Goal: Task Accomplishment & Management: Manage account settings

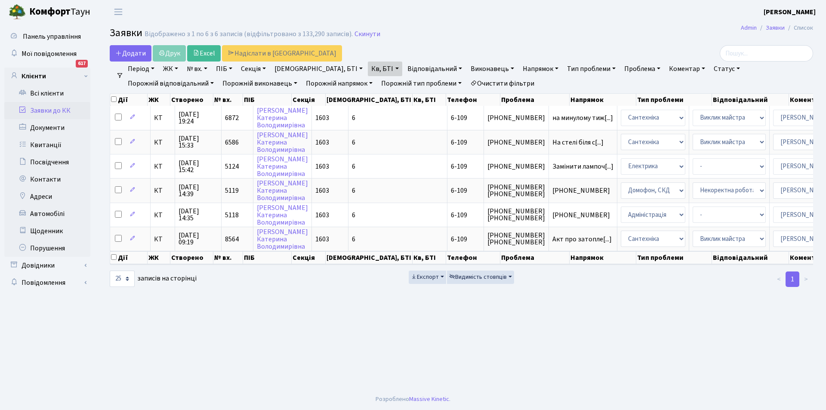
select select "25"
click at [467, 82] on link "Очистити фільтри" at bounding box center [502, 83] width 71 height 15
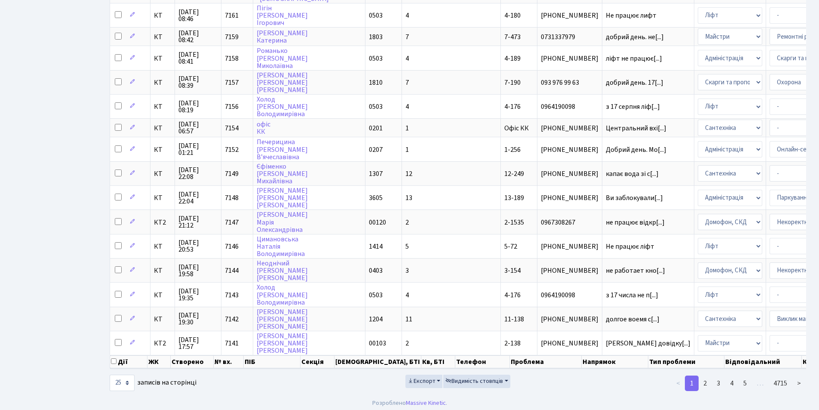
scroll to position [349, 0]
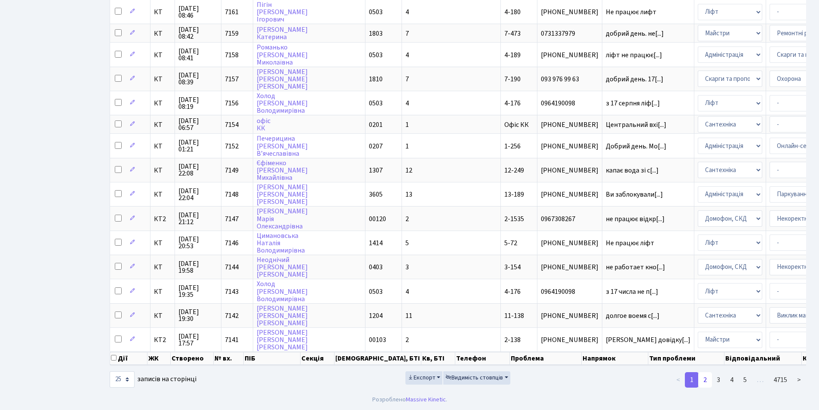
click at [707, 381] on link "2" at bounding box center [705, 379] width 14 height 15
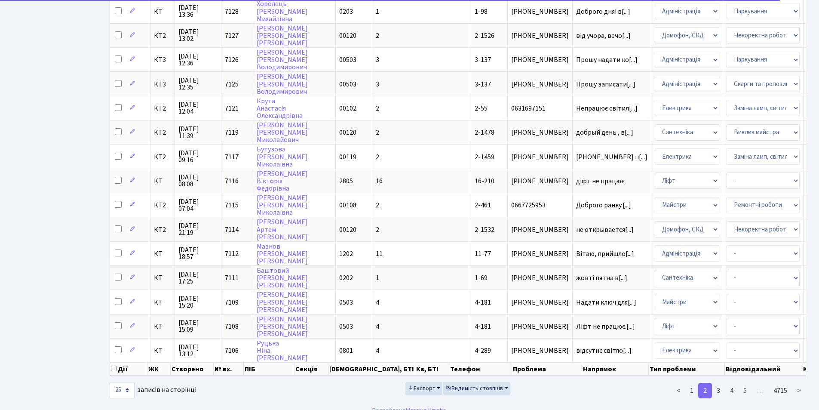
scroll to position [0, 0]
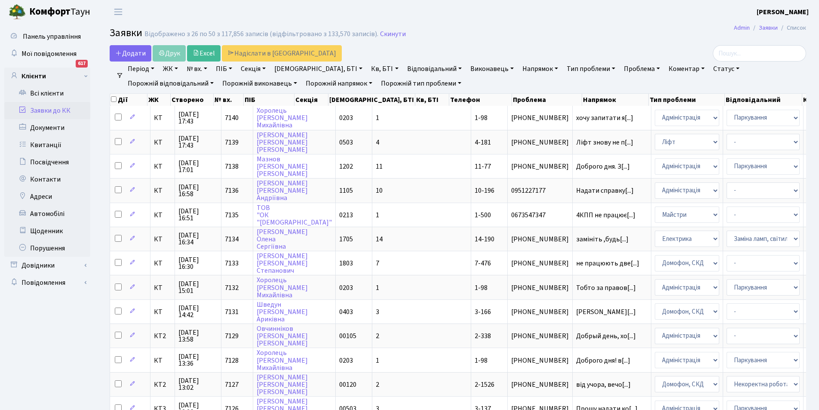
click at [408, 68] on link "Відповідальний" at bounding box center [435, 69] width 62 height 15
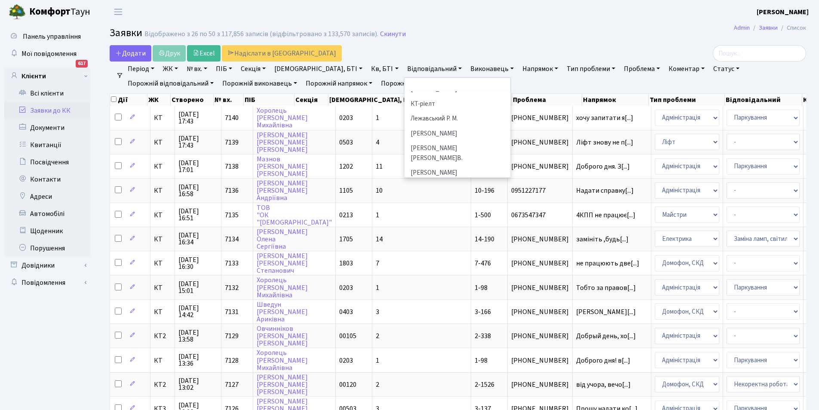
scroll to position [231, 0]
click at [437, 147] on li "[PERSON_NAME]" at bounding box center [458, 154] width 104 height 15
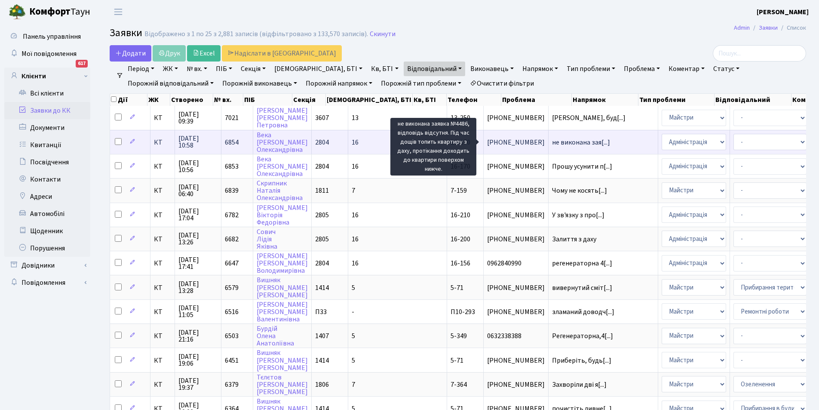
click at [552, 141] on span "не виконана зая[...]" at bounding box center [581, 142] width 58 height 9
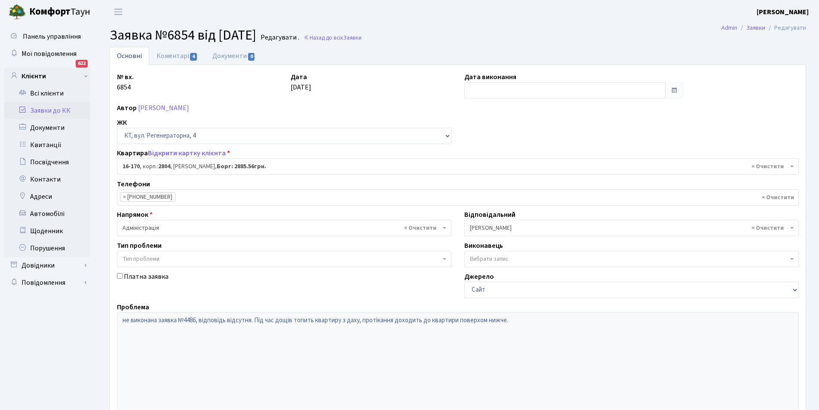
select select "8731"
click at [173, 55] on link "Коментарі 4" at bounding box center [177, 56] width 56 height 18
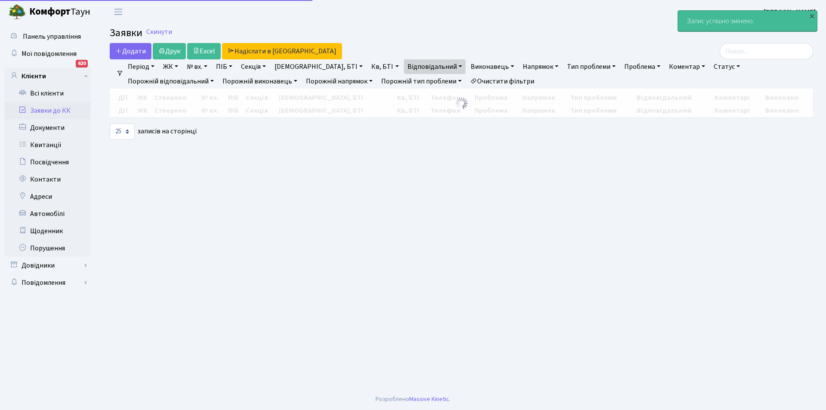
select select "25"
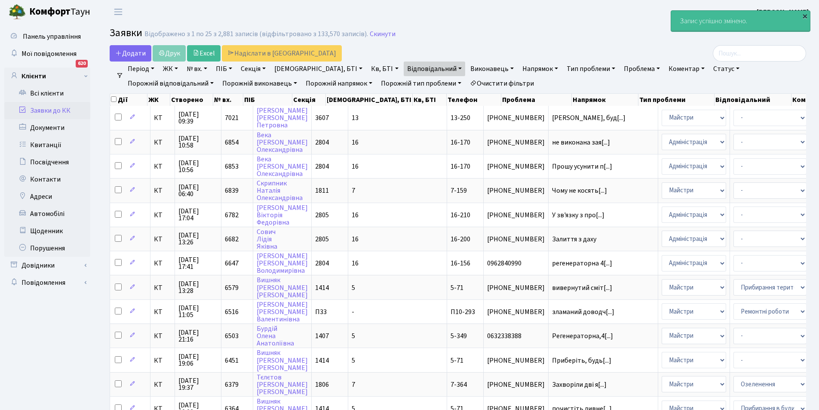
click at [803, 15] on div "×" at bounding box center [805, 16] width 9 height 9
click at [467, 80] on link "Очистити фільтри" at bounding box center [502, 83] width 71 height 15
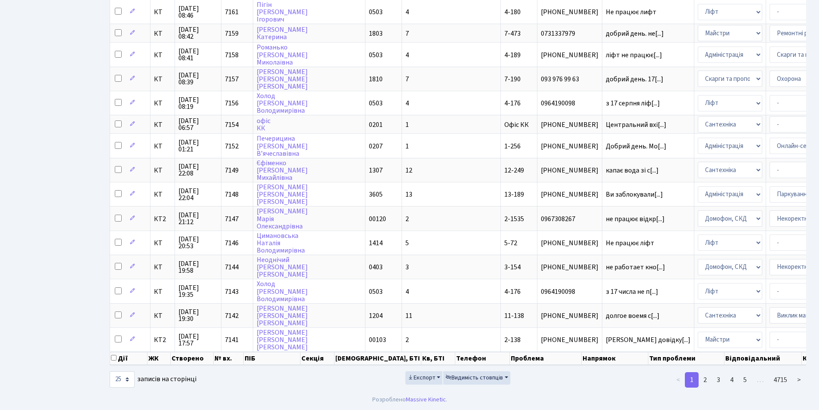
scroll to position [349, 0]
click at [709, 377] on link "2" at bounding box center [705, 379] width 14 height 15
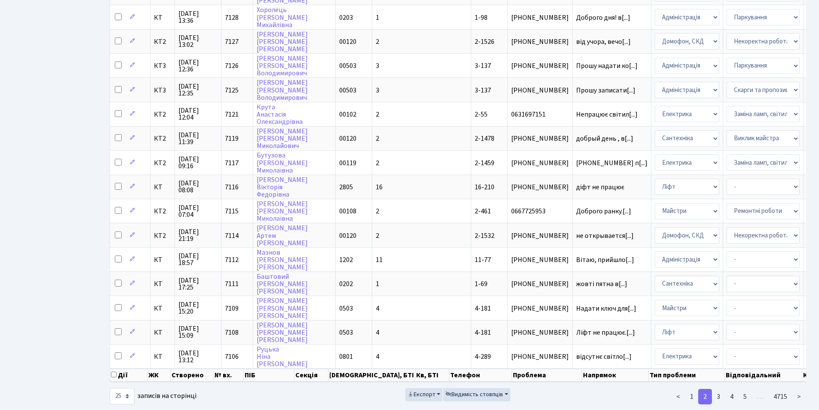
scroll to position [0, 0]
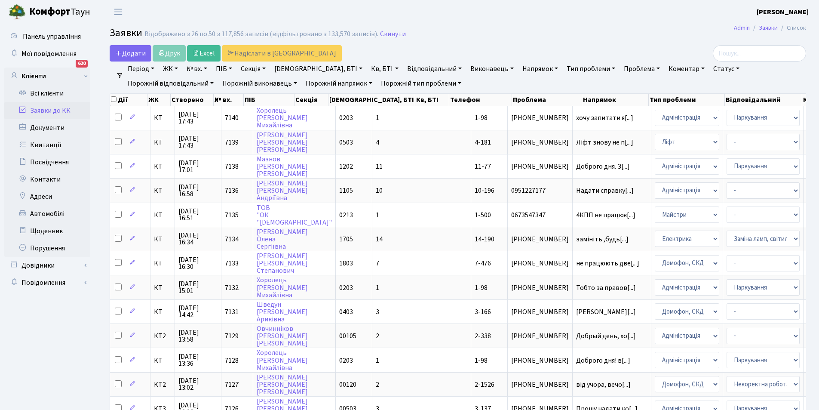
click at [408, 68] on link "Відповідальний" at bounding box center [435, 69] width 62 height 15
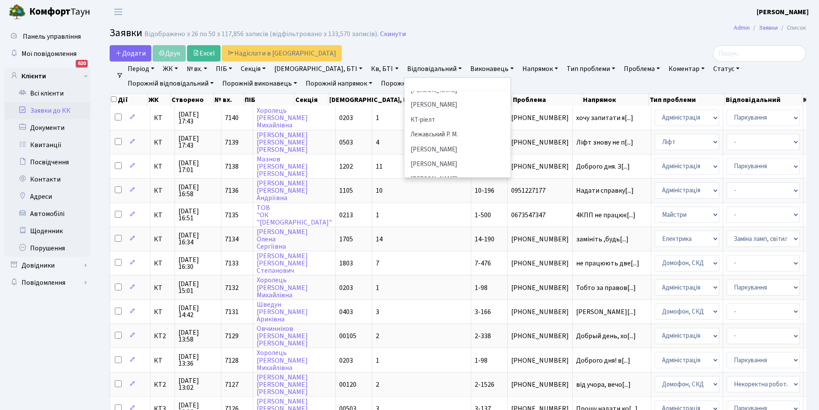
scroll to position [209, 0]
click at [424, 159] on li "[PERSON_NAME]" at bounding box center [458, 166] width 104 height 15
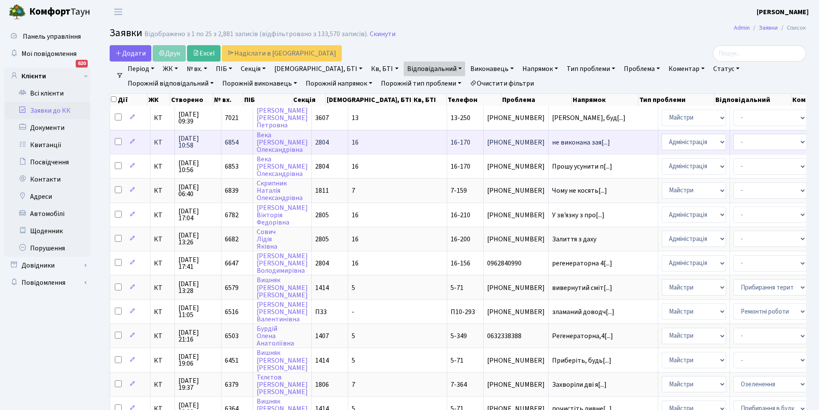
click at [451, 140] on span "16-170" at bounding box center [461, 142] width 20 height 9
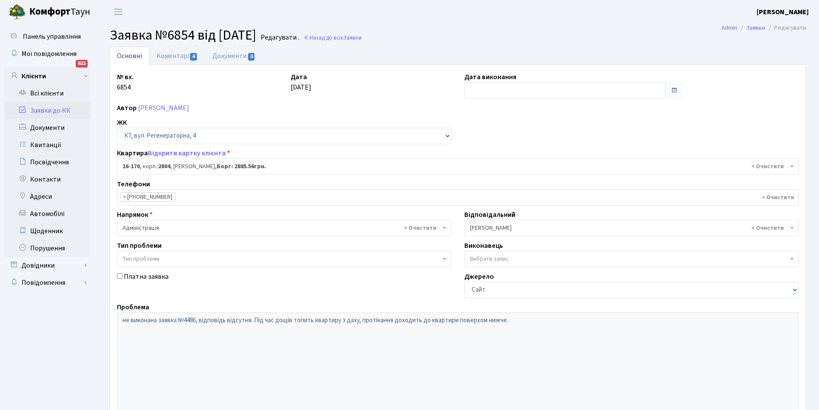
select select "8731"
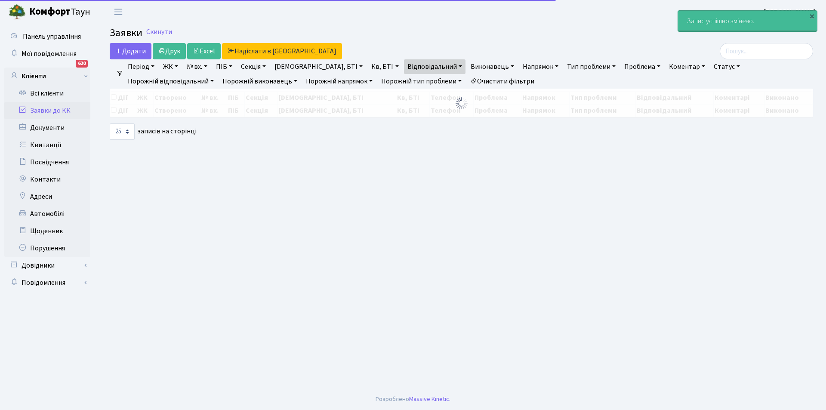
select select "25"
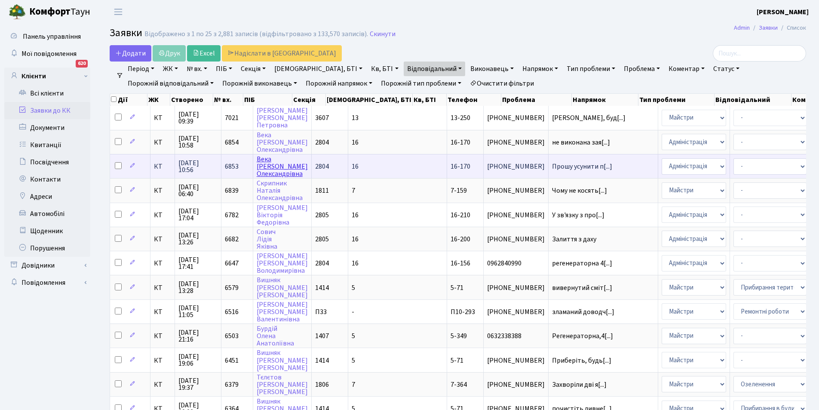
click at [261, 161] on link "[PERSON_NAME]" at bounding box center [282, 166] width 51 height 24
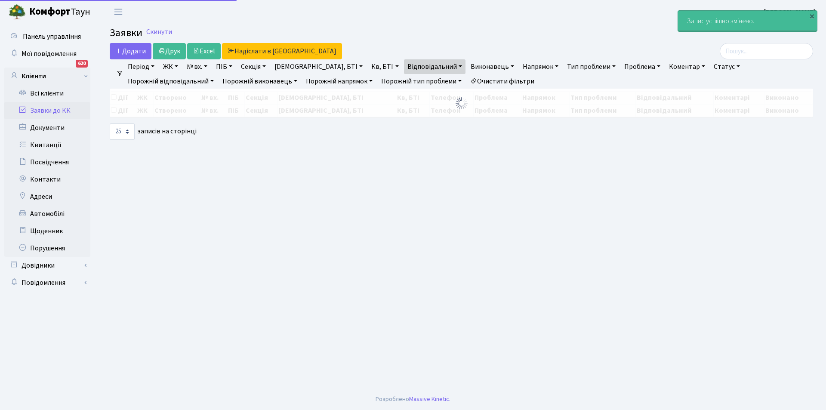
select select "25"
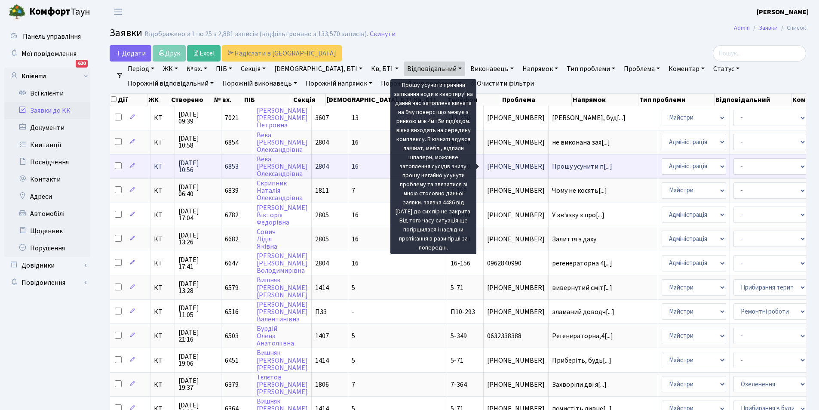
click at [552, 166] on span "Прошу усунити п[...]" at bounding box center [582, 166] width 60 height 9
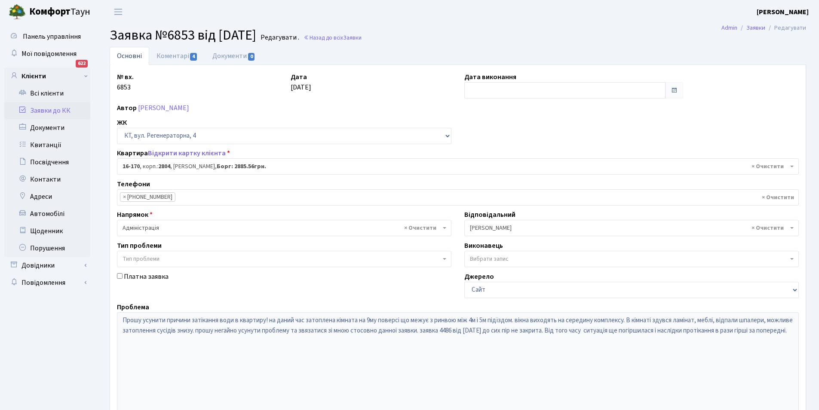
select select "8731"
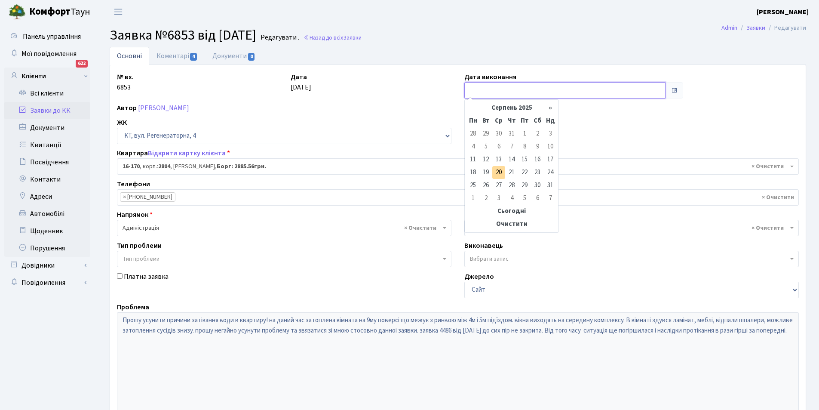
click at [474, 89] on input "text" at bounding box center [564, 90] width 201 height 16
click at [499, 171] on td "20" at bounding box center [498, 172] width 13 height 13
type input "[DATE]"
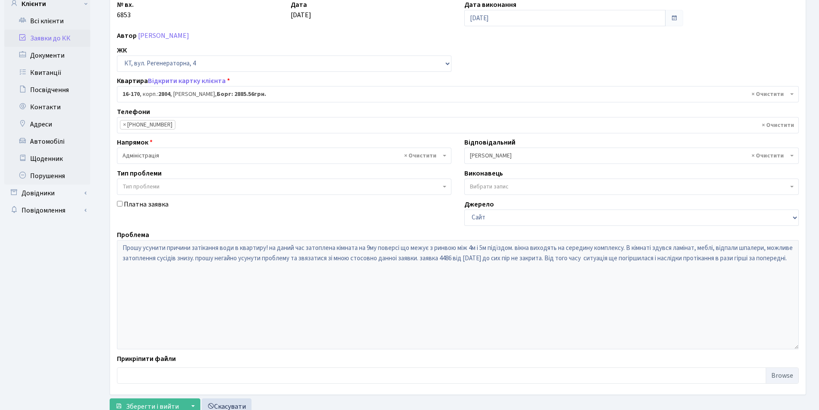
scroll to position [103, 0]
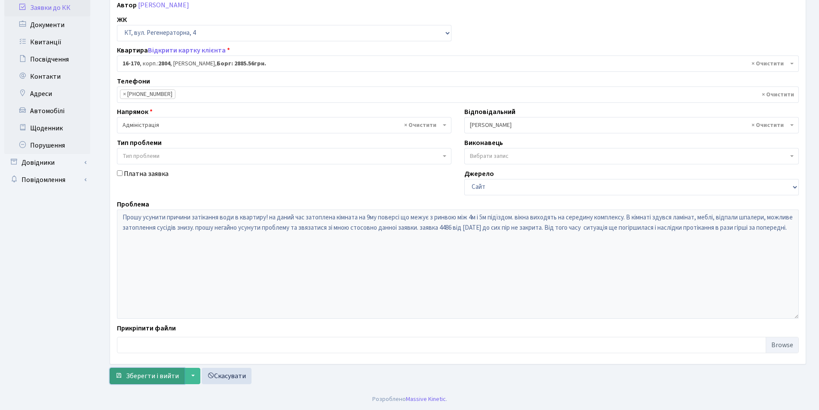
click at [135, 375] on span "Зберегти і вийти" at bounding box center [152, 375] width 53 height 9
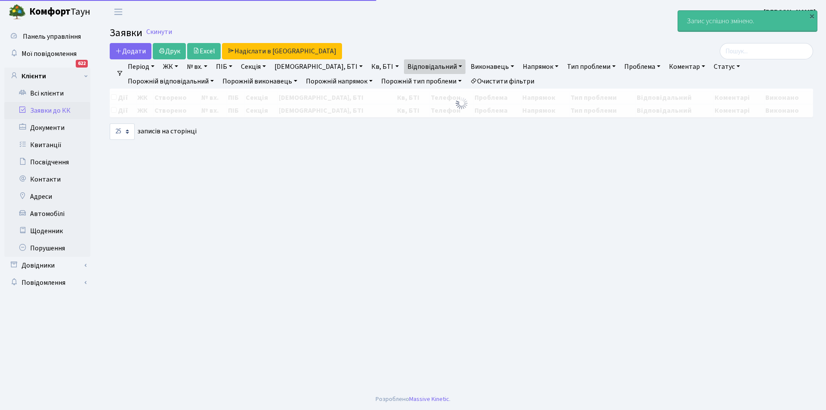
select select "25"
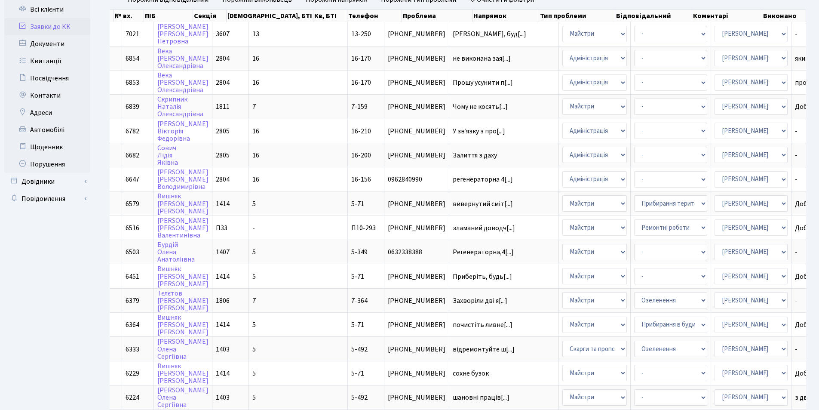
scroll to position [72, 0]
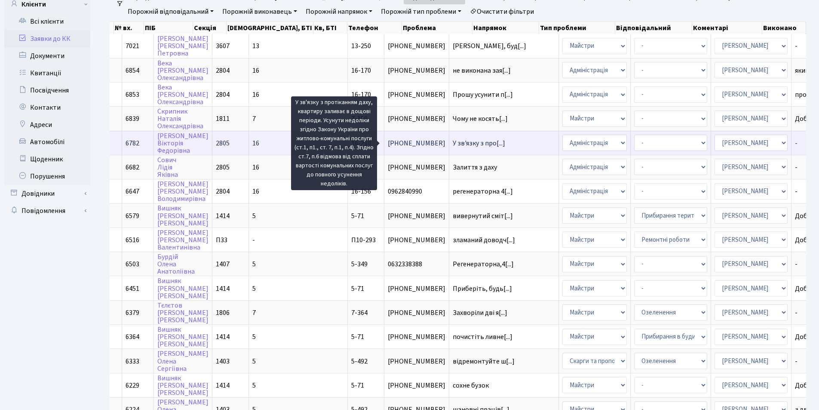
click at [453, 142] on span "У зв'язку з про[...]" at bounding box center [479, 142] width 52 height 9
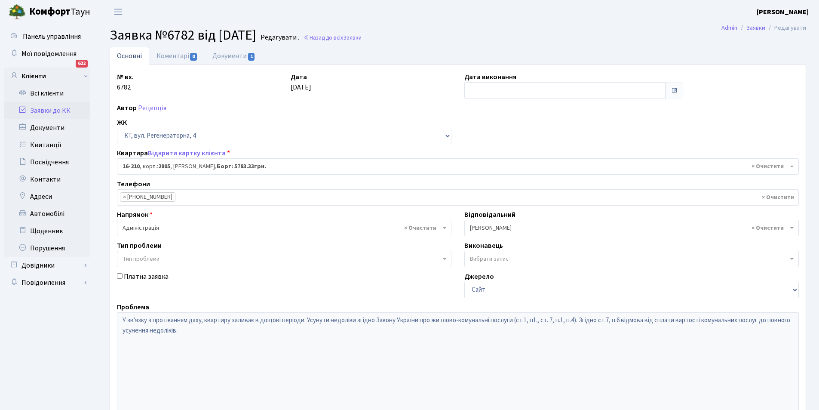
select select "8771"
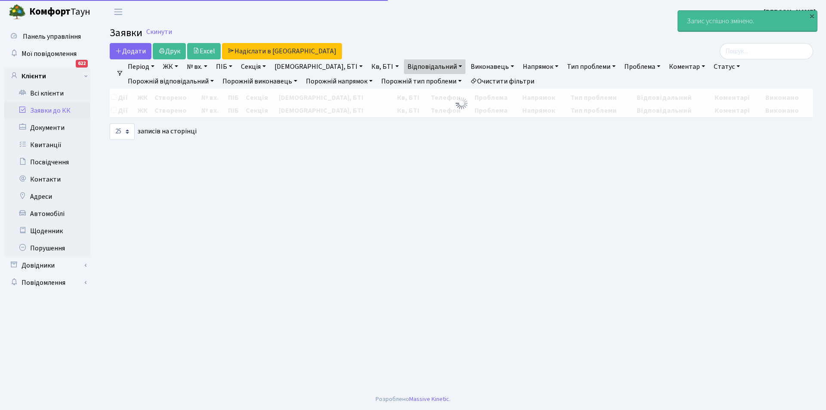
select select "25"
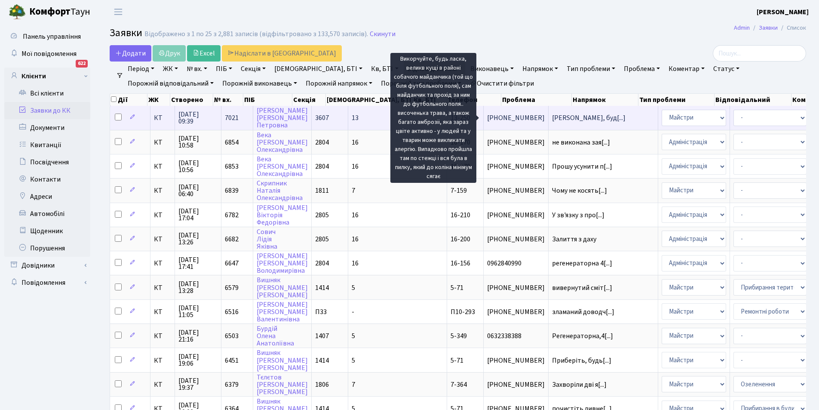
click at [552, 116] on span "Викорчуйте, буд[...]" at bounding box center [589, 117] width 74 height 9
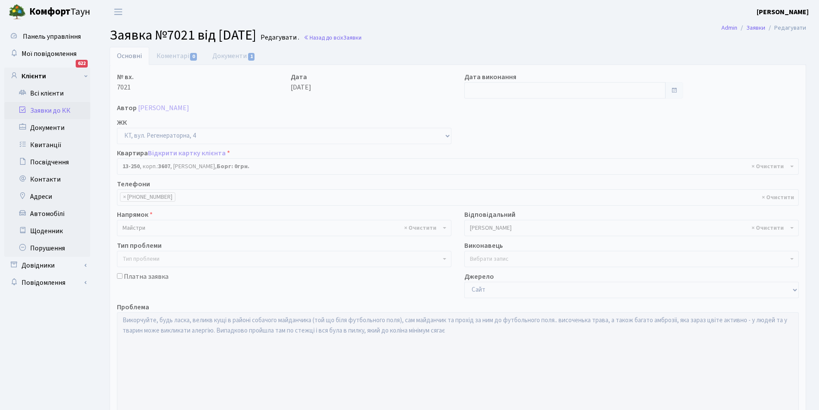
select select "7896"
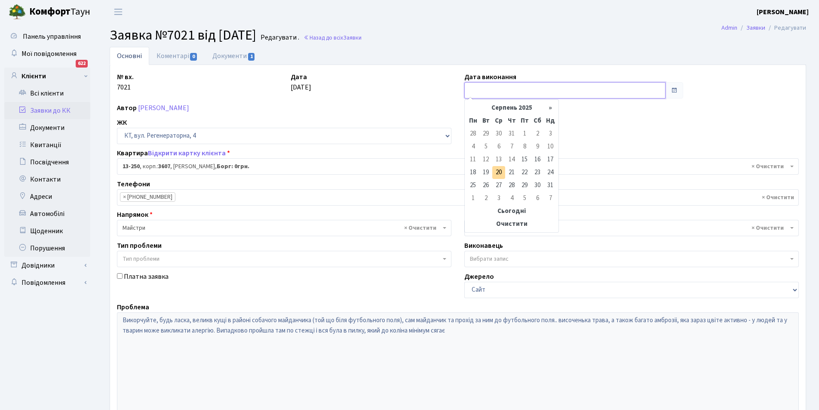
click at [476, 87] on input "text" at bounding box center [564, 90] width 201 height 16
click at [484, 170] on td "19" at bounding box center [486, 172] width 13 height 13
type input "[DATE]"
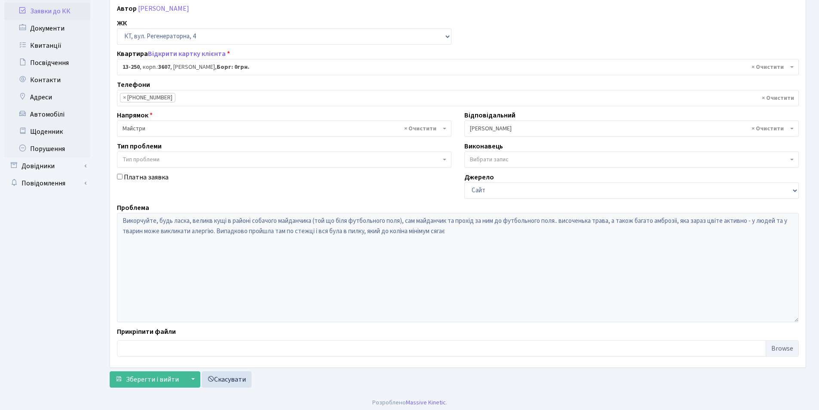
scroll to position [103, 0]
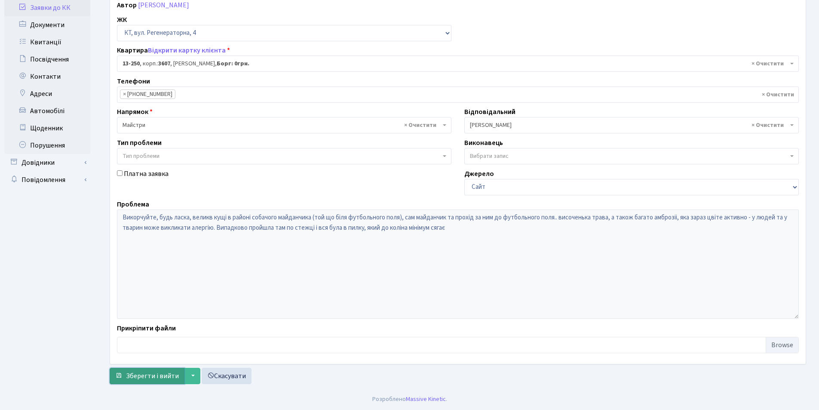
click at [150, 373] on span "Зберегти і вийти" at bounding box center [152, 375] width 53 height 9
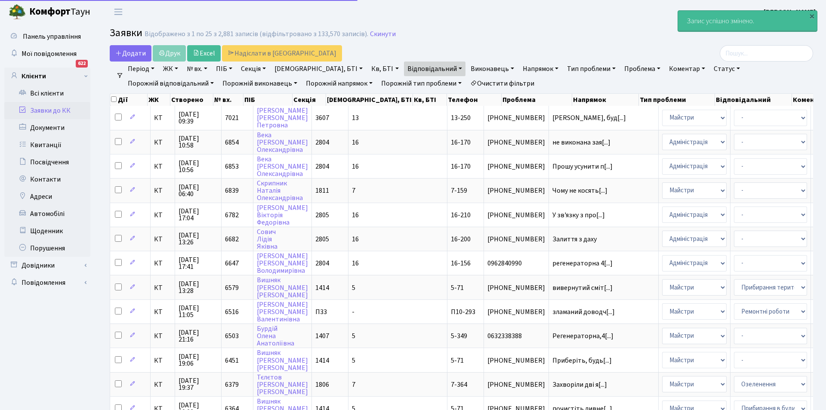
select select "25"
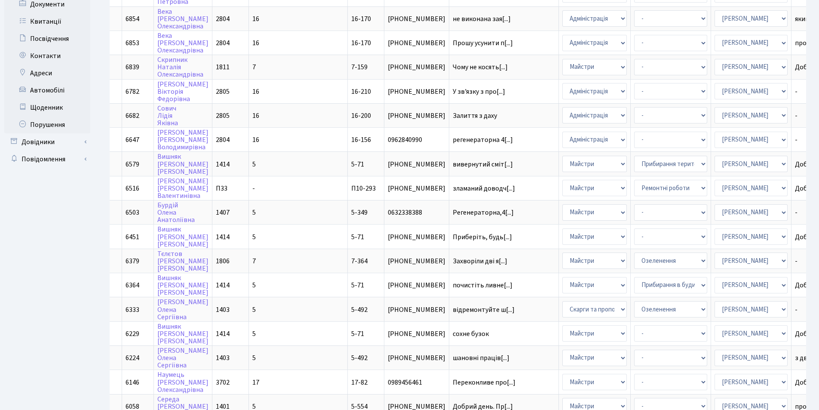
scroll to position [116, 0]
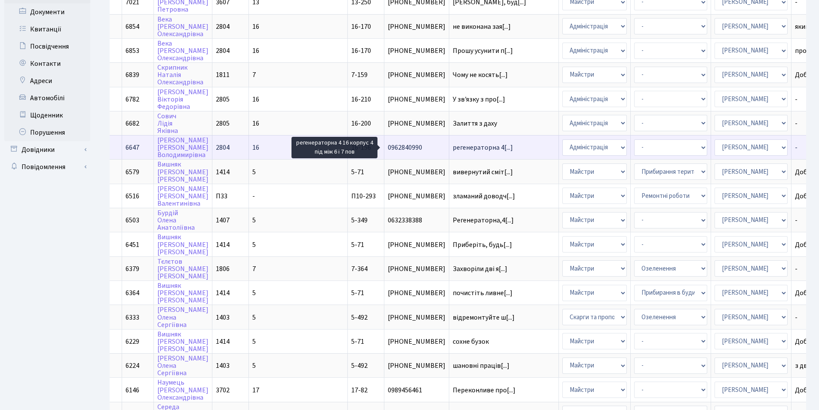
click at [453, 146] on span "регенераторна 4[...]" at bounding box center [483, 147] width 60 height 9
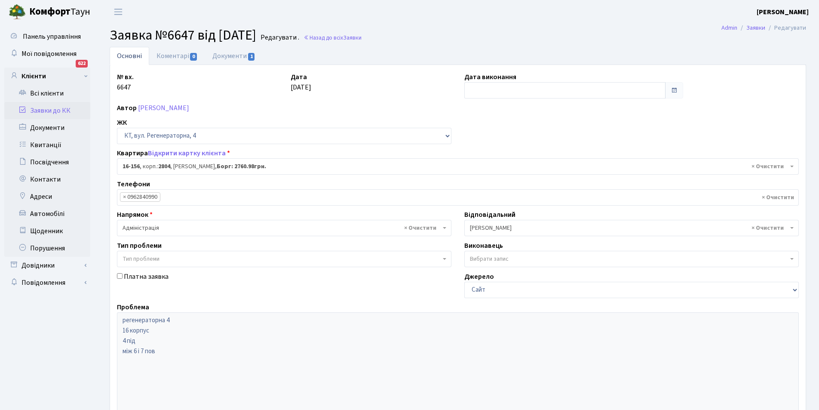
select select "8717"
click at [235, 57] on link "Документи 1" at bounding box center [234, 56] width 58 height 18
select select "25"
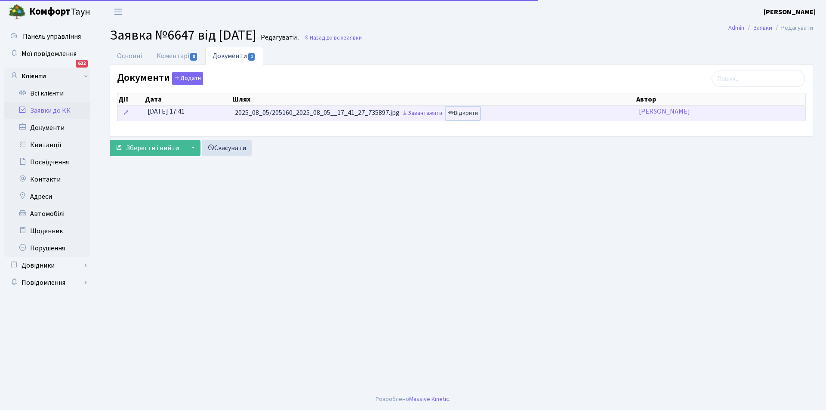
click at [472, 115] on link "Відкрити" at bounding box center [463, 113] width 34 height 13
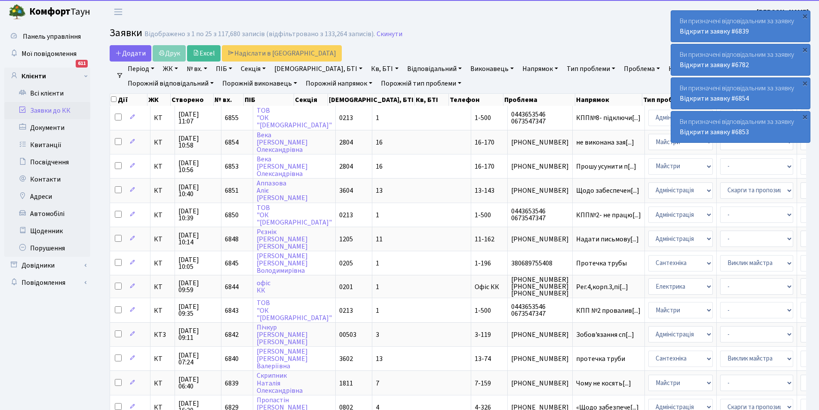
select select "25"
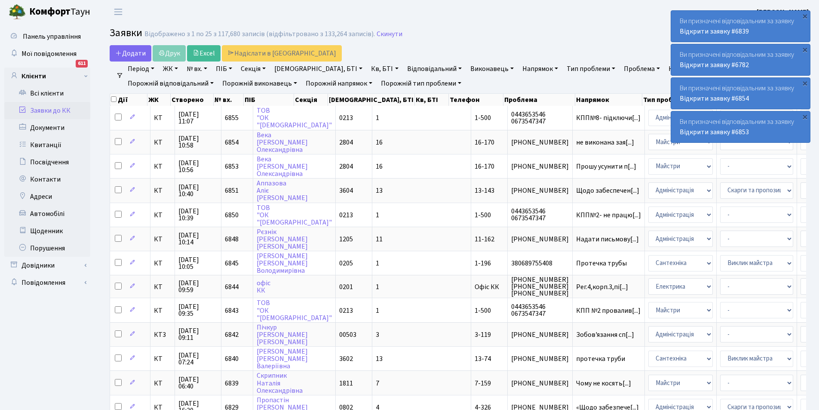
click at [587, 36] on h2 "Заявки Відображено з 1 по 25 з 117,680 записів (відфільтровано з 133,264 записі…" at bounding box center [458, 34] width 697 height 15
click at [805, 116] on div "×" at bounding box center [805, 116] width 9 height 9
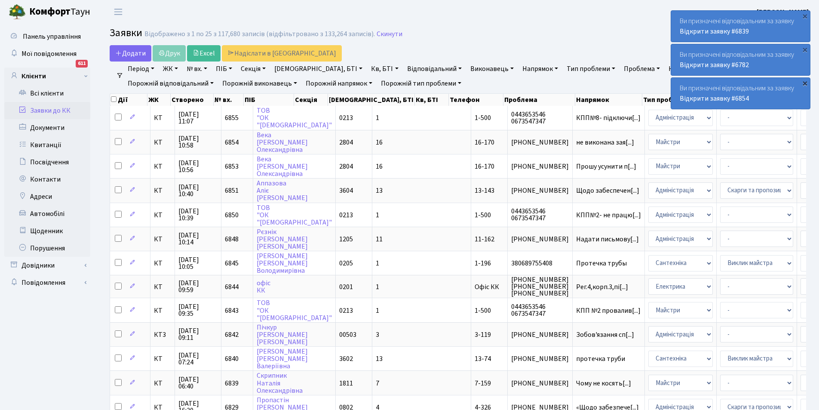
click at [803, 81] on div "×" at bounding box center [805, 83] width 9 height 9
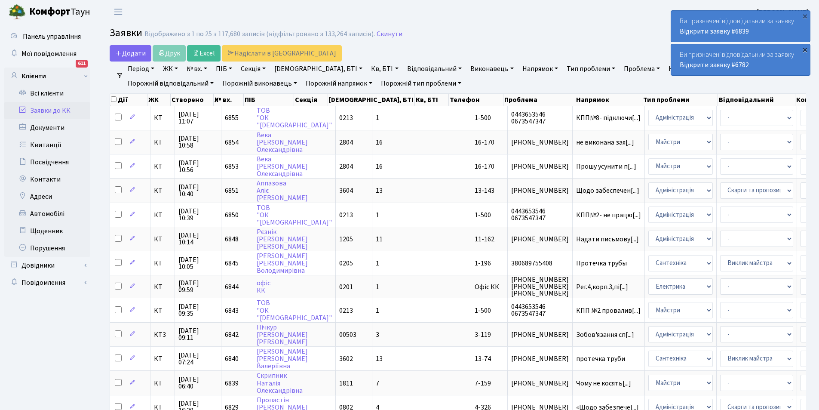
click at [805, 50] on div "×" at bounding box center [805, 49] width 9 height 9
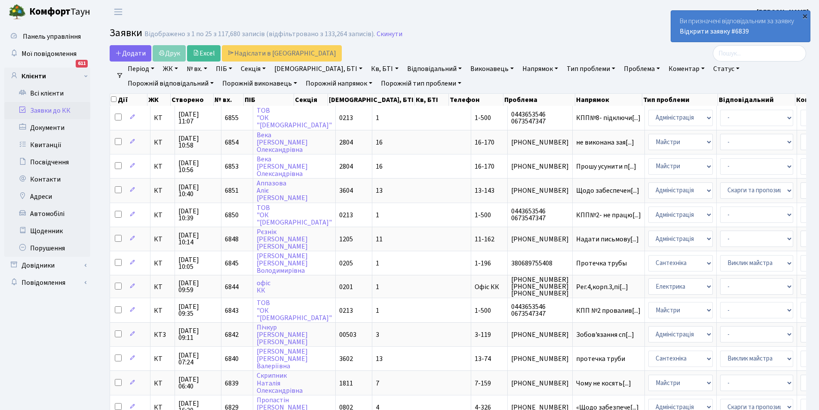
click at [806, 15] on div "×" at bounding box center [805, 16] width 9 height 9
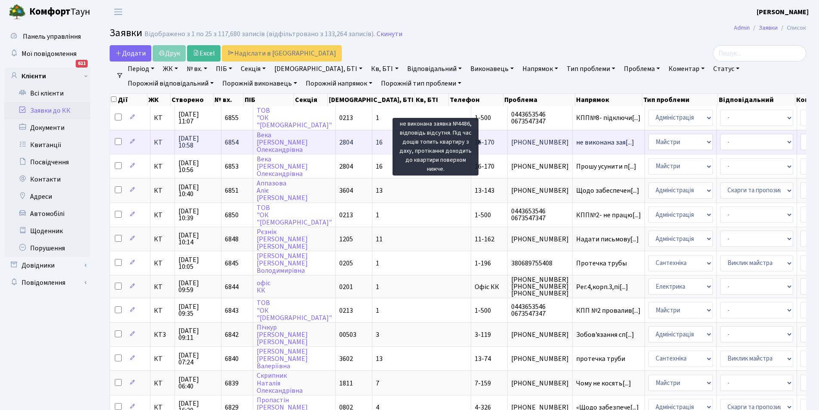
click at [576, 141] on span "не виконана зая[...]" at bounding box center [605, 142] width 58 height 9
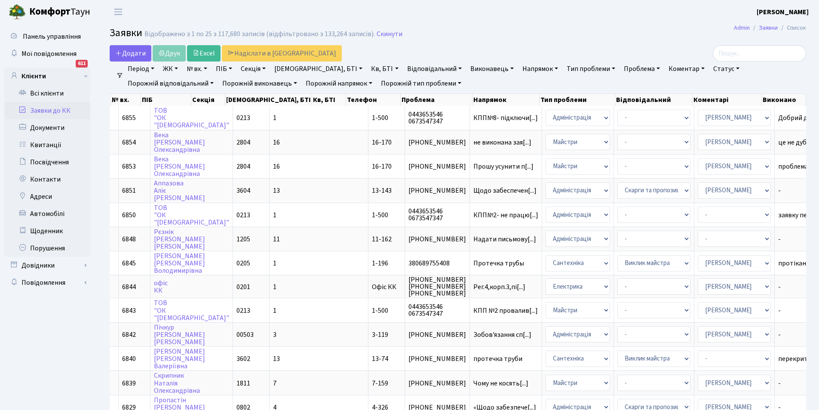
click at [410, 67] on link "Відповідальний" at bounding box center [435, 69] width 62 height 15
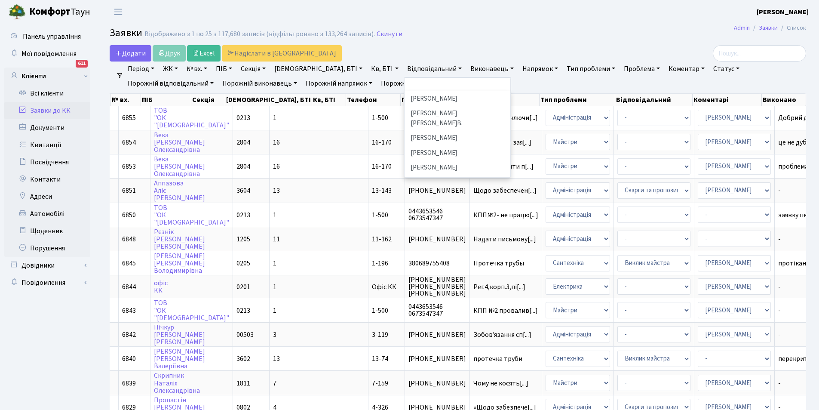
scroll to position [269, 0]
click at [422, 109] on li "[PERSON_NAME]" at bounding box center [458, 116] width 104 height 15
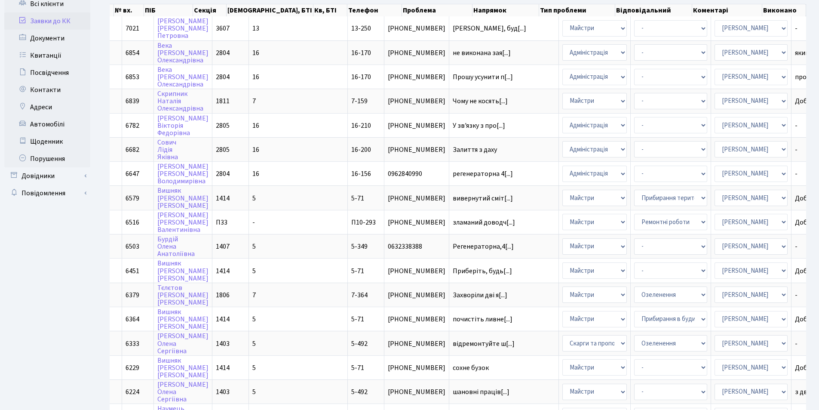
scroll to position [95, 0]
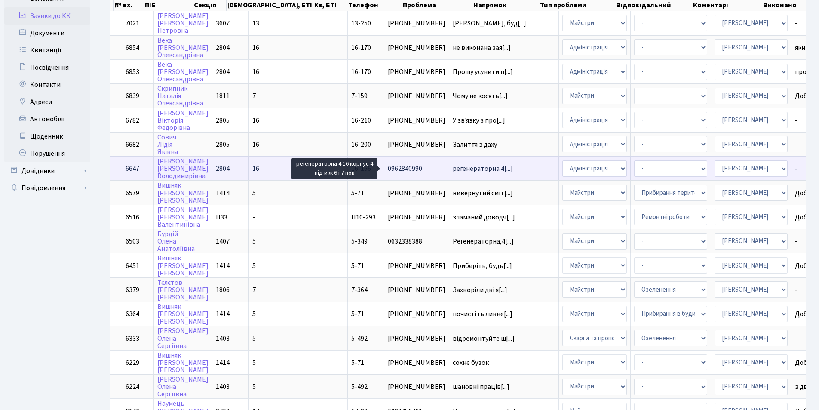
click at [453, 169] on span "регенераторна 4[...]" at bounding box center [483, 168] width 60 height 9
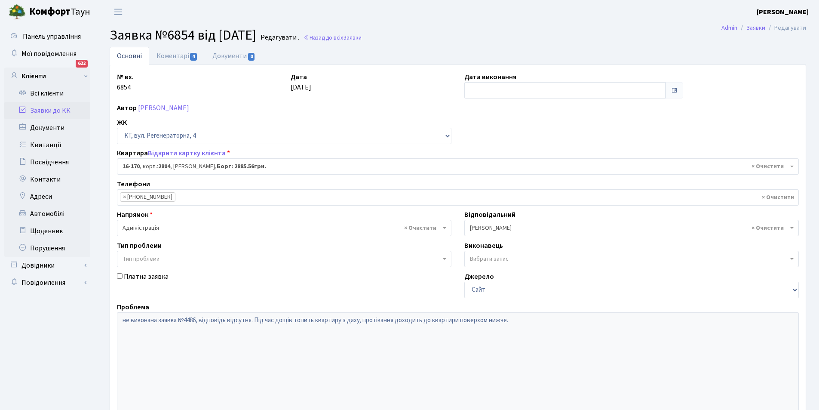
select select "8731"
click at [165, 56] on link "Коментарі 4" at bounding box center [177, 56] width 56 height 18
select select "8717"
click at [234, 57] on link "Документи 1" at bounding box center [234, 56] width 58 height 18
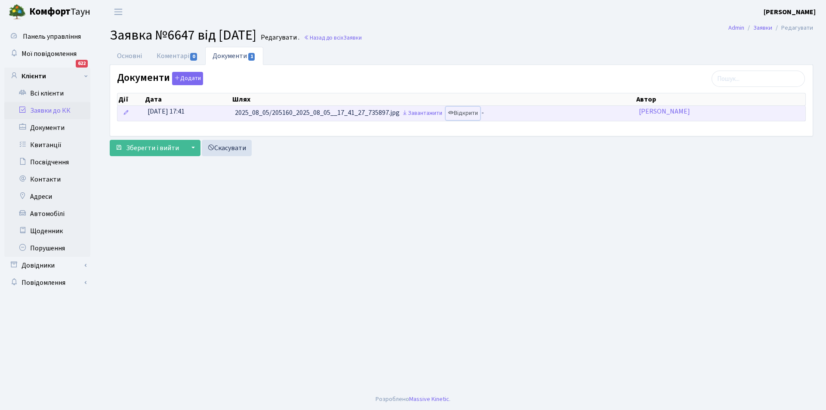
click at [474, 112] on link "Відкрити" at bounding box center [463, 113] width 34 height 13
